Goal: Task Accomplishment & Management: Use online tool/utility

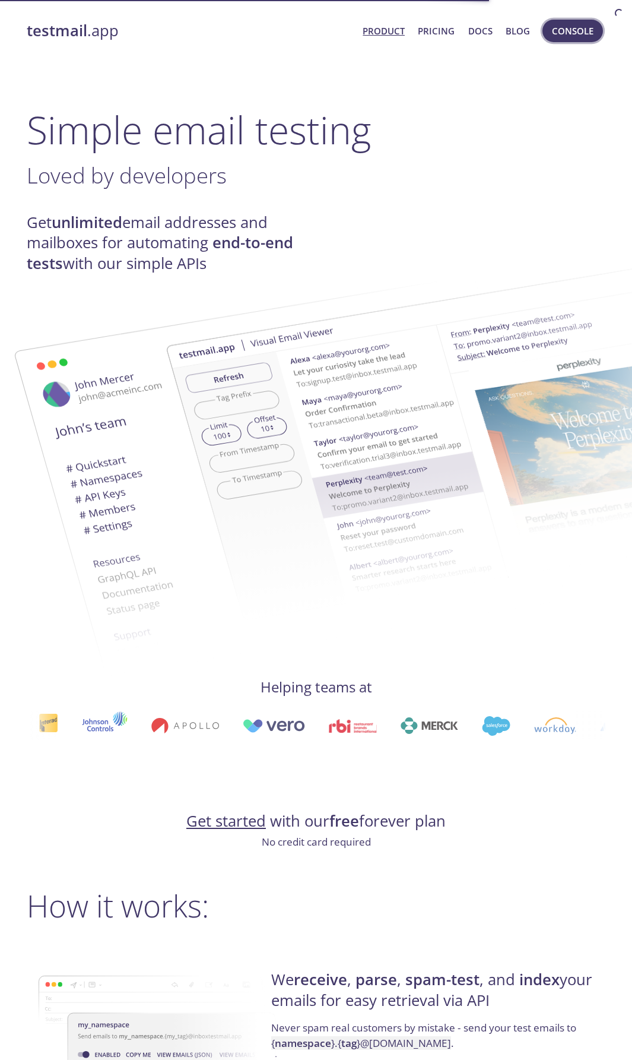
click at [568, 33] on span "Console" at bounding box center [573, 30] width 42 height 15
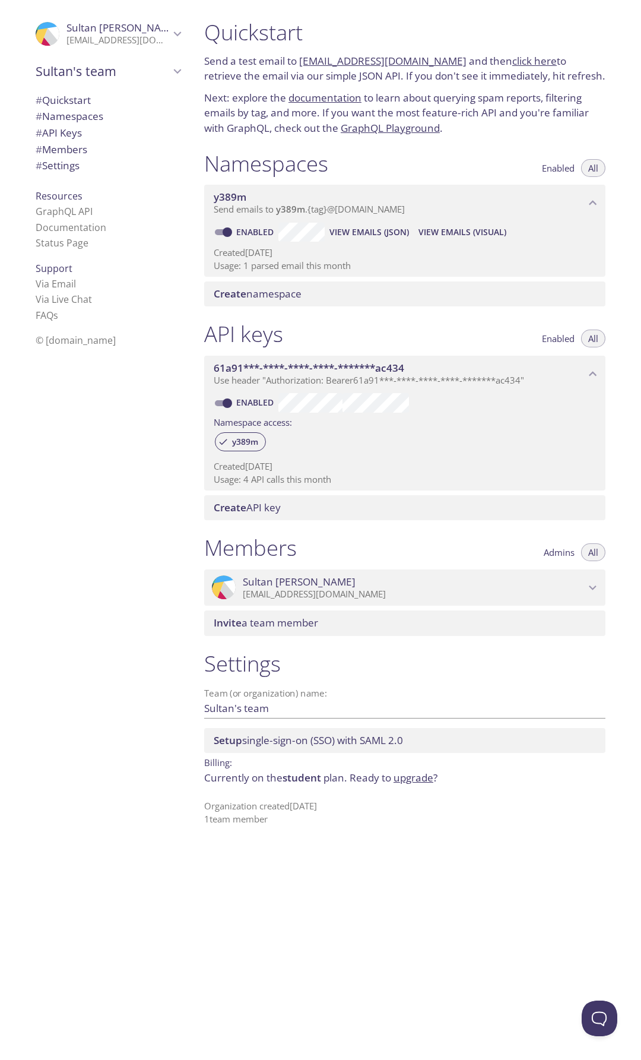
drag, startPoint x: 297, startPoint y: 61, endPoint x: 442, endPoint y: 55, distance: 145.6
click at [442, 55] on p "Send a test email to [EMAIL_ADDRESS][DOMAIN_NAME] and then click here to retrie…" at bounding box center [404, 68] width 401 height 30
copy link "[EMAIL_ADDRESS][DOMAIN_NAME]"
drag, startPoint x: 425, startPoint y: 206, endPoint x: 4, endPoint y: 163, distance: 423.3
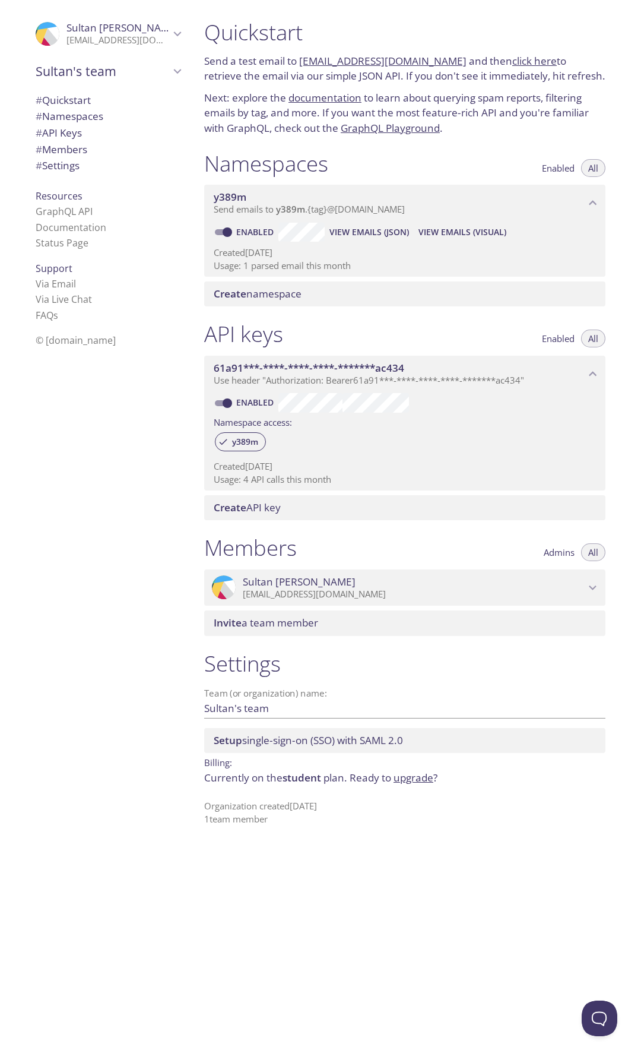
click at [305, 77] on div "Quickstart Send a test email to [EMAIL_ADDRESS][DOMAIN_NAME] and then click her…" at bounding box center [410, 530] width 430 height 1060
drag, startPoint x: 296, startPoint y: 58, endPoint x: 442, endPoint y: 53, distance: 145.6
click at [442, 53] on p "Send a test email to [EMAIL_ADDRESS][DOMAIN_NAME] and then click here to retrie…" at bounding box center [404, 68] width 401 height 30
copy p "[EMAIL_ADDRESS][DOMAIN_NAME]"
click at [520, 65] on link "click here" at bounding box center [535, 61] width 45 height 14
